Goal: Task Accomplishment & Management: Manage account settings

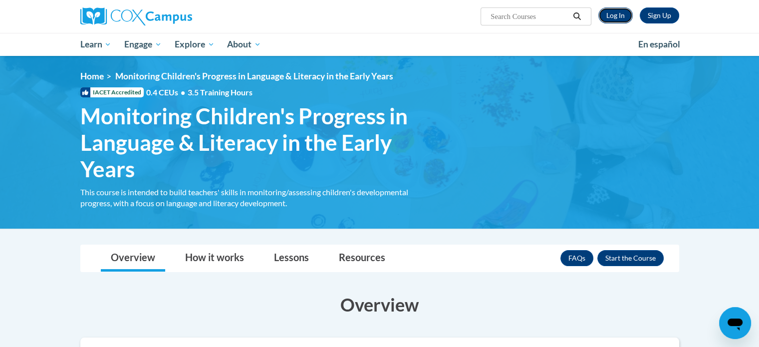
click at [609, 18] on link "Log In" at bounding box center [615, 15] width 34 height 16
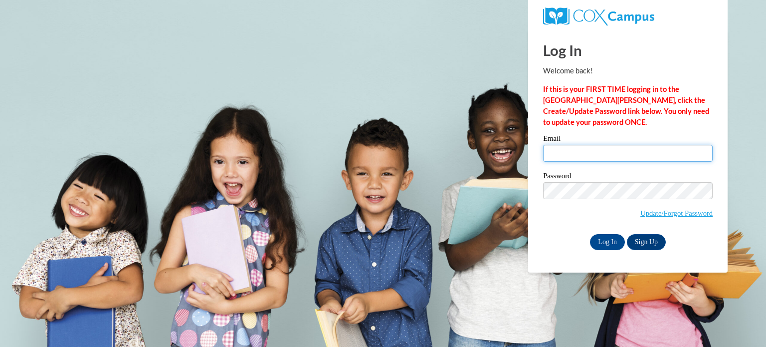
click at [569, 157] on input "Email" at bounding box center [628, 153] width 170 height 17
type input "oliviaswartzentruber@mybrightpoint.org"
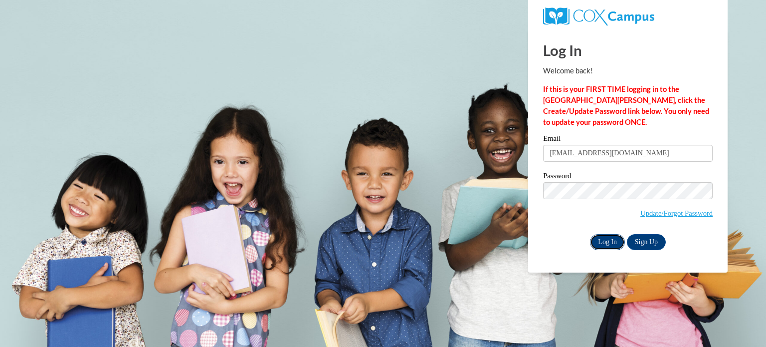
click at [601, 240] on input "Log In" at bounding box center [607, 242] width 35 height 16
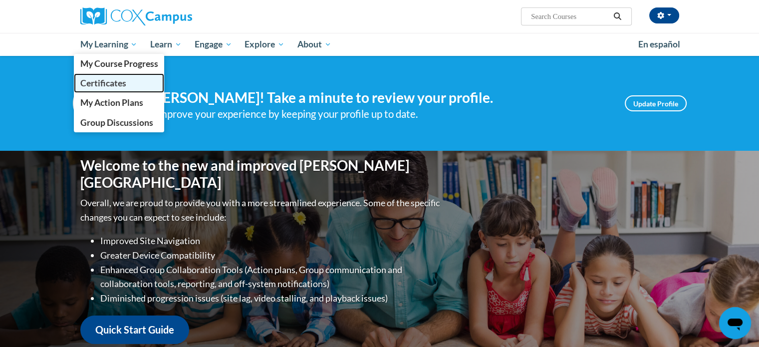
click at [106, 87] on span "Certificates" at bounding box center [103, 83] width 46 height 10
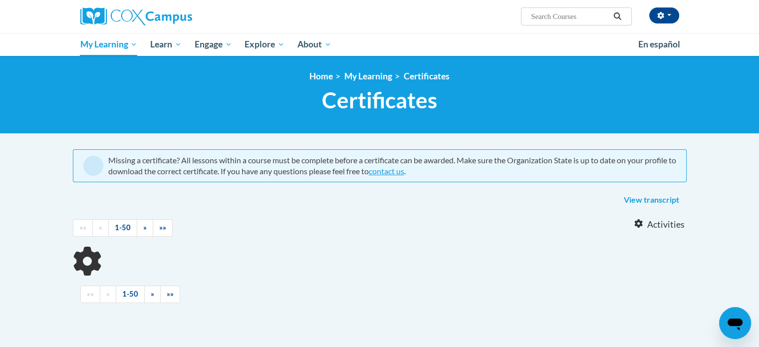
scroll to position [67, 0]
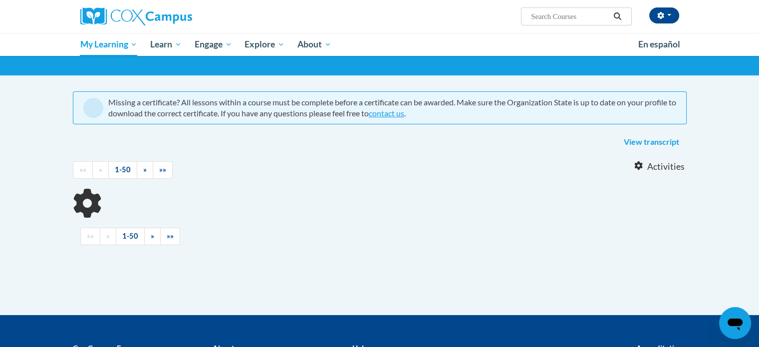
drag, startPoint x: 766, startPoint y: 44, endPoint x: 762, endPoint y: 85, distance: 41.5
click at [758, 85] on html "[PERSON_NAME] (Eastern Daylight Time GMT-0400 ) My Profile Inbox My Transcripts…" at bounding box center [379, 115] width 759 height 347
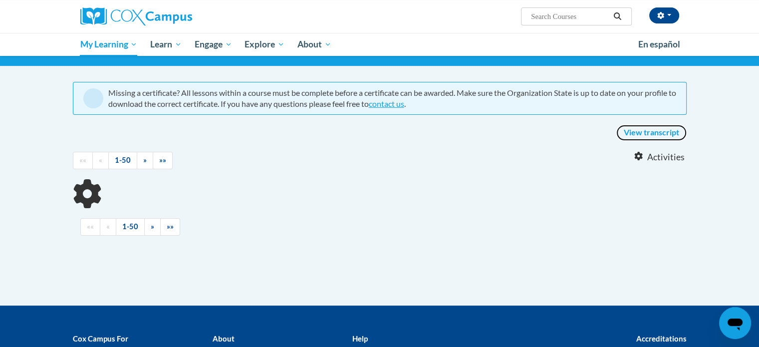
click at [646, 138] on link "View transcript" at bounding box center [651, 133] width 70 height 16
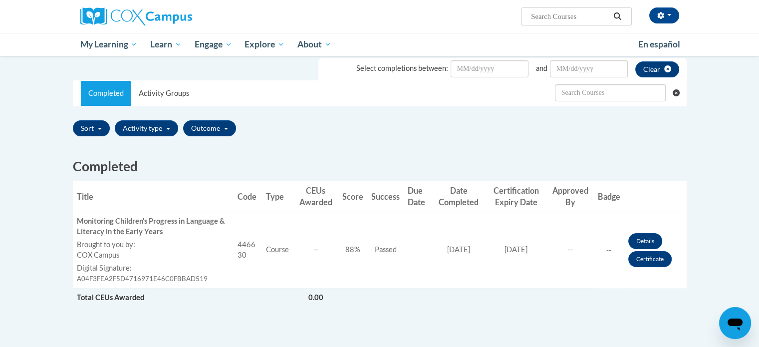
scroll to position [168, 0]
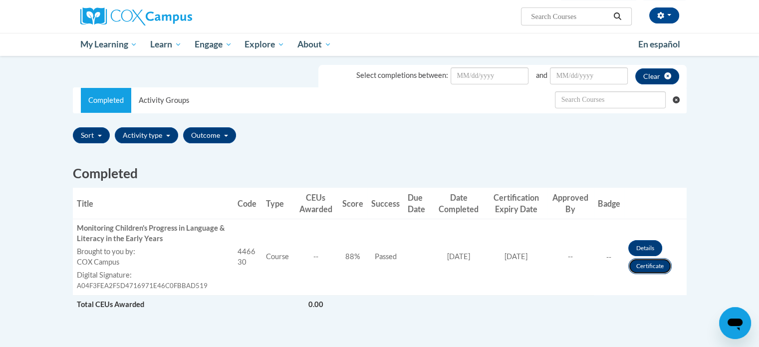
click at [651, 265] on link "Certificate" at bounding box center [649, 266] width 43 height 16
